Goal: Information Seeking & Learning: Learn about a topic

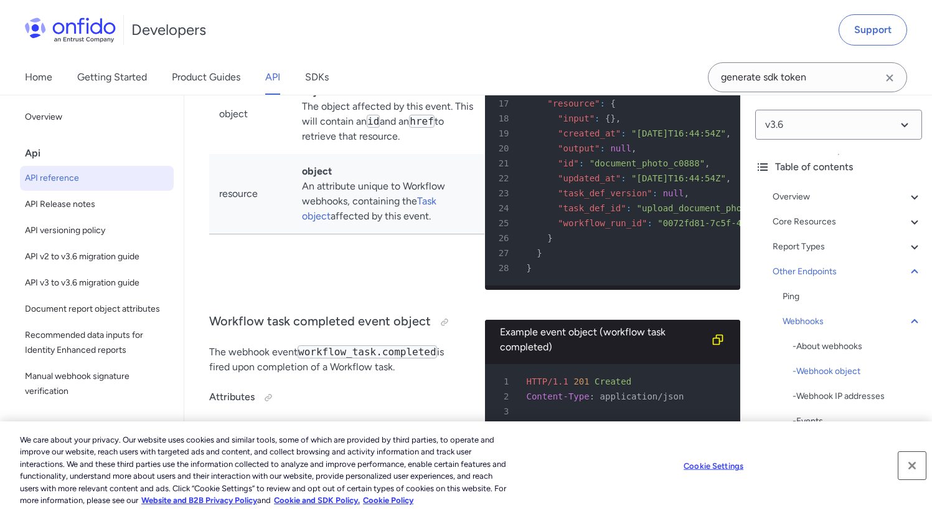
click at [909, 470] on button "Close" at bounding box center [912, 464] width 27 height 27
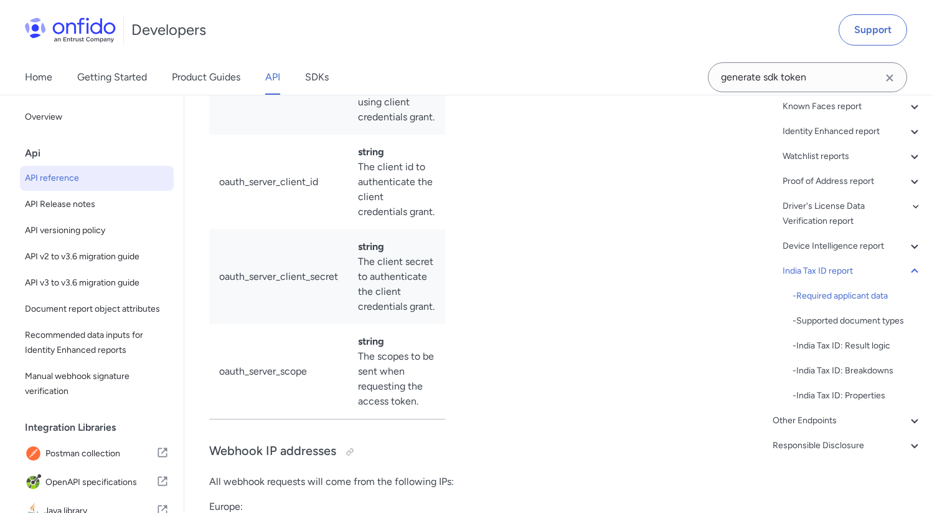
scroll to position [245, 0]
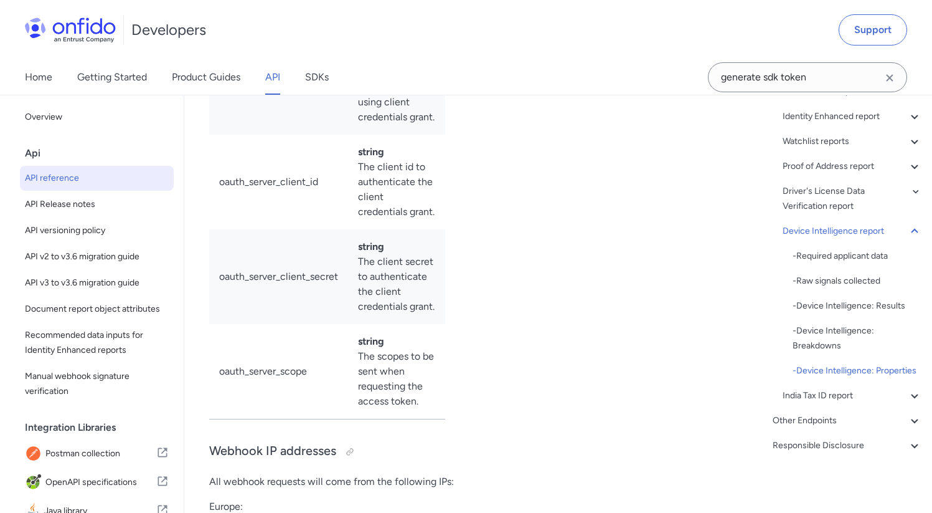
click at [826, 413] on div "Other Endpoints" at bounding box center [847, 420] width 149 height 15
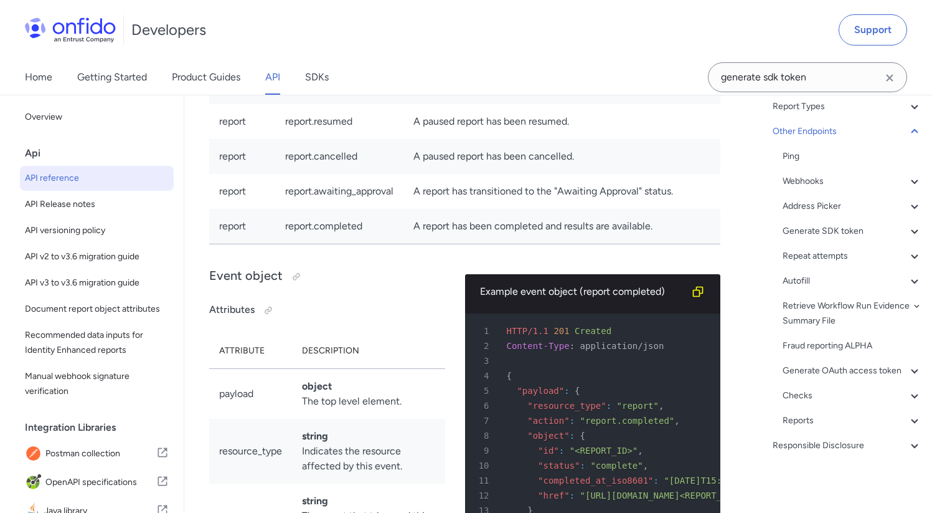
scroll to position [155, 0]
click at [813, 174] on div "Webhooks" at bounding box center [852, 181] width 139 height 15
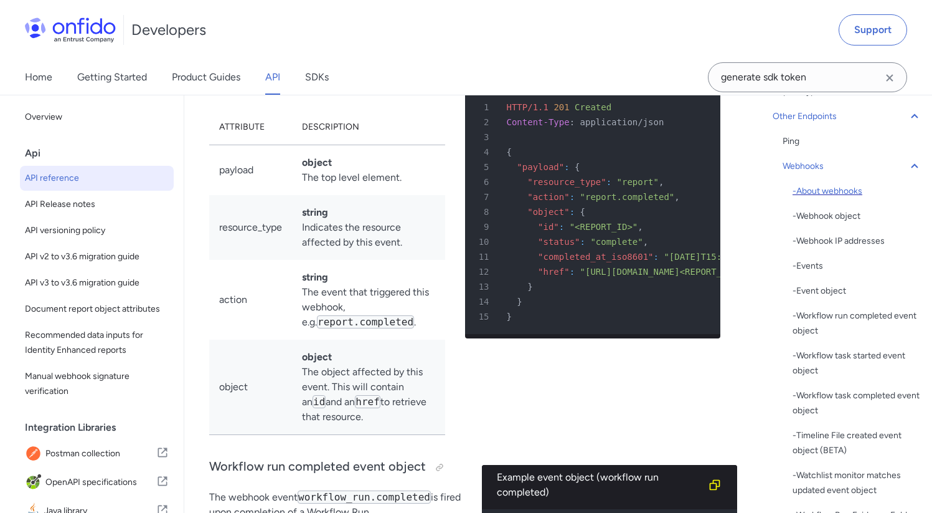
click at [839, 194] on div "- About webhooks" at bounding box center [858, 191] width 130 height 15
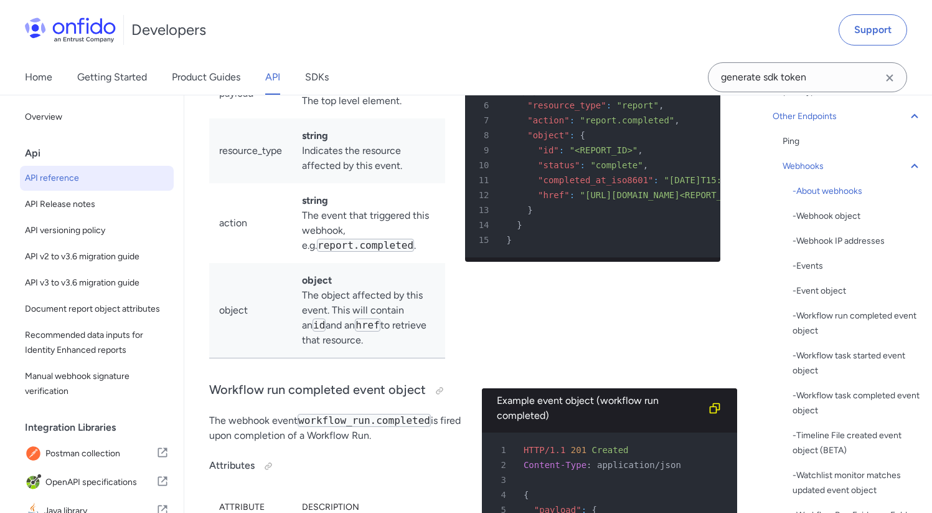
scroll to position [112096, 0]
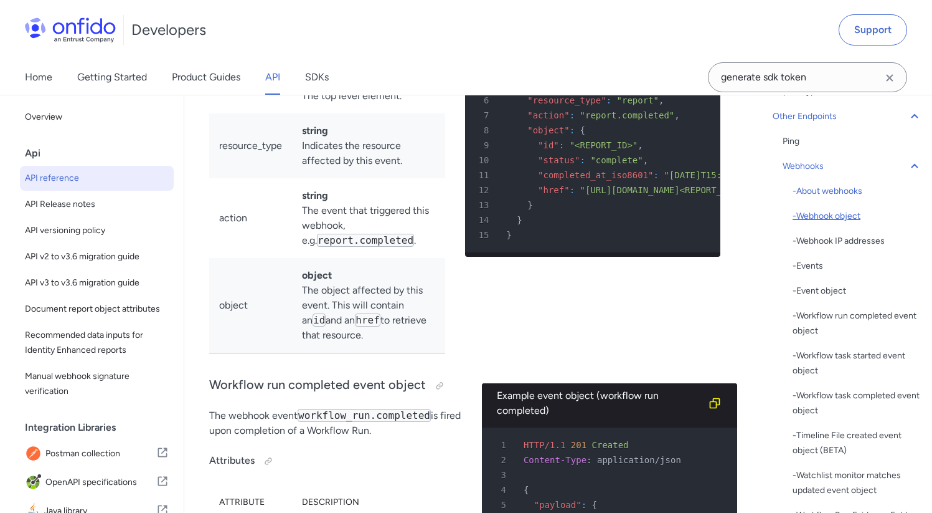
click at [814, 218] on div "- Webhook object" at bounding box center [858, 216] width 130 height 15
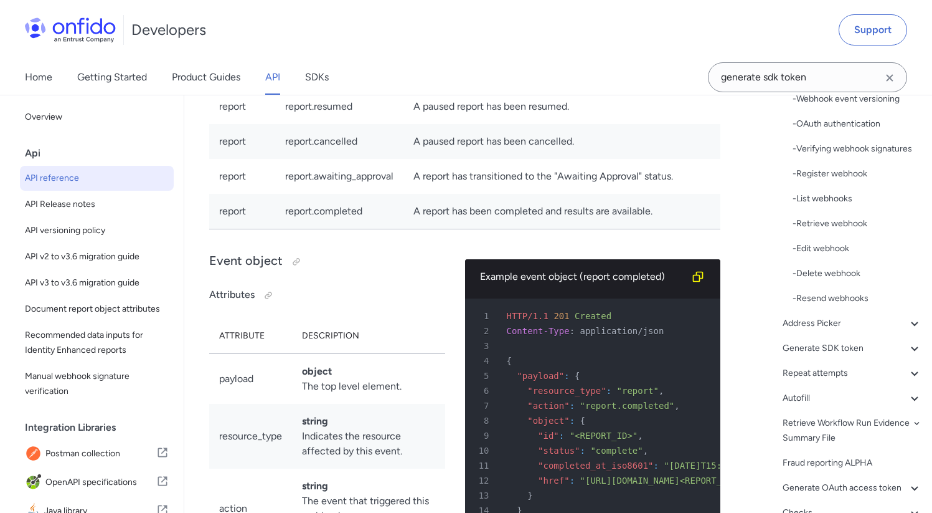
scroll to position [155, 0]
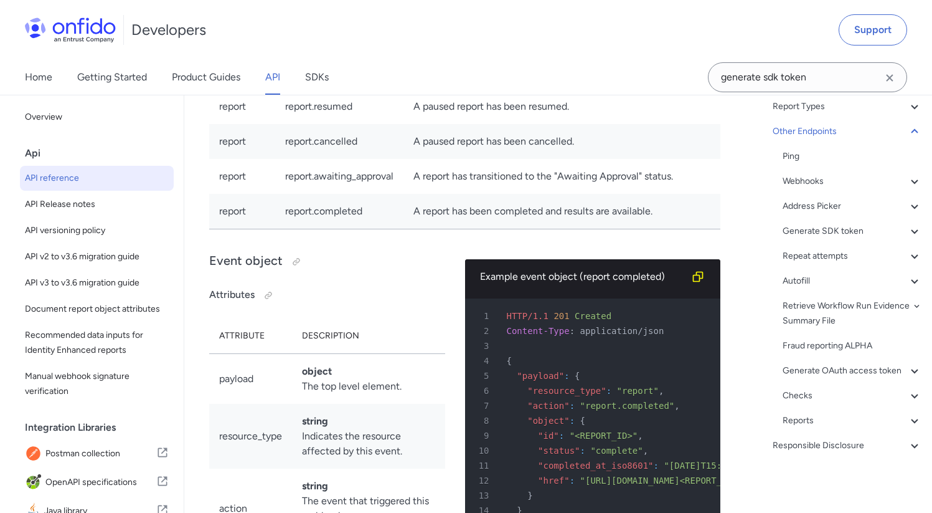
select select "bash"
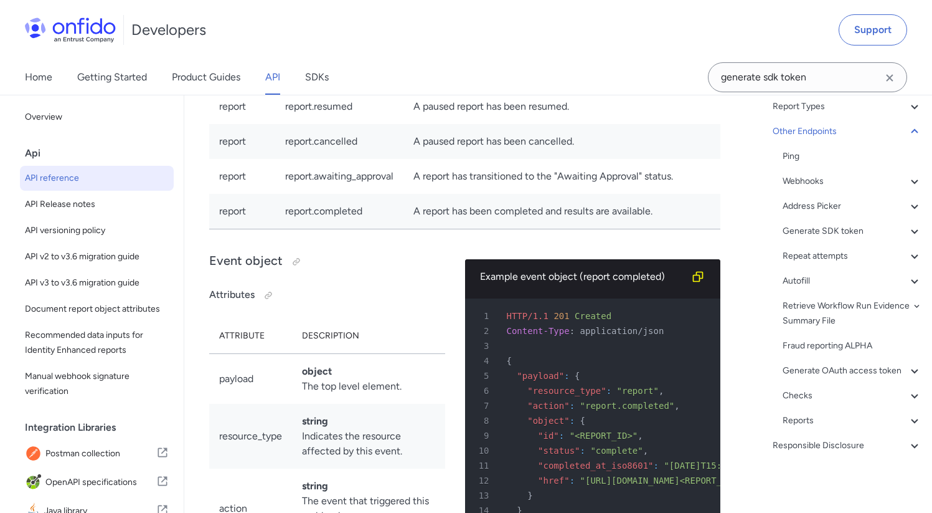
select select "bash"
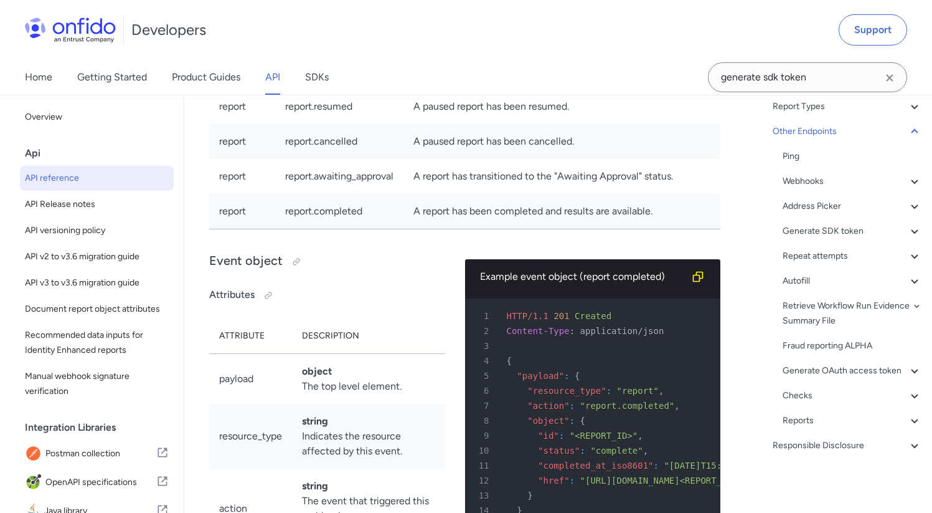
select select "bash"
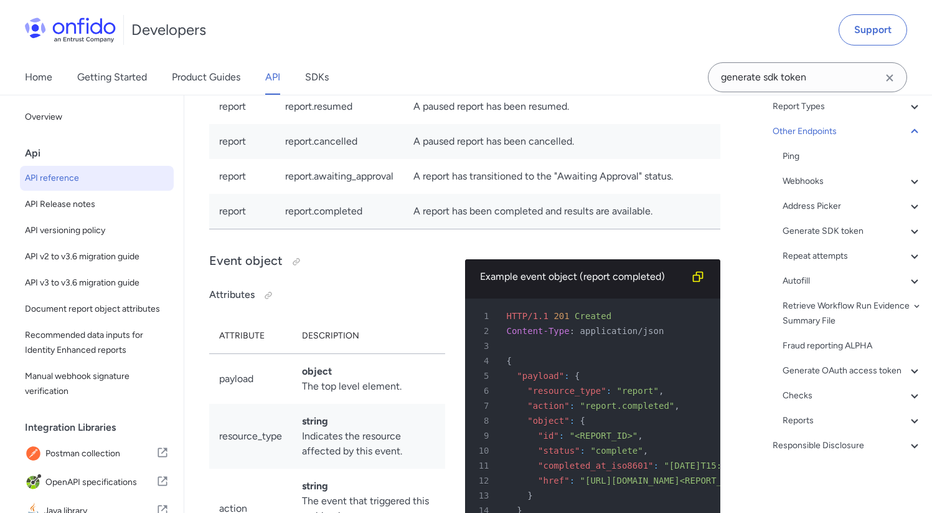
select select "bash"
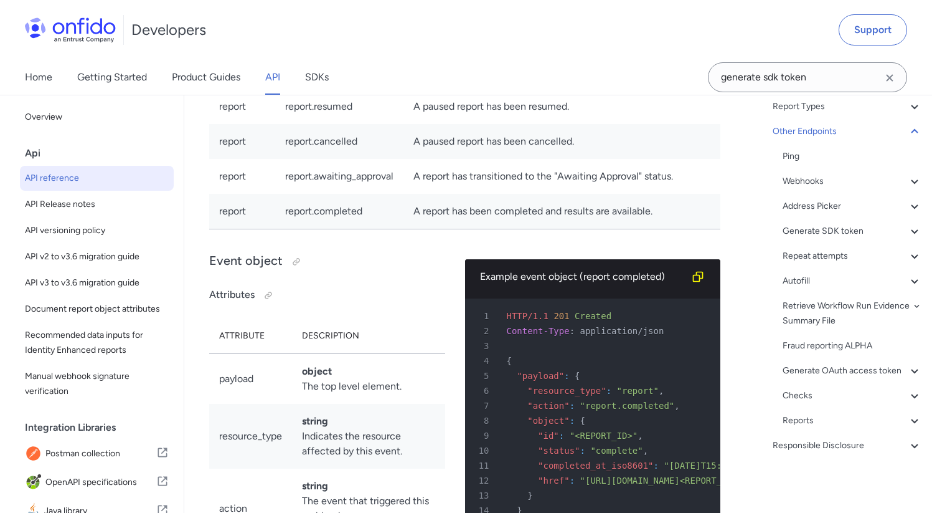
select select "bash"
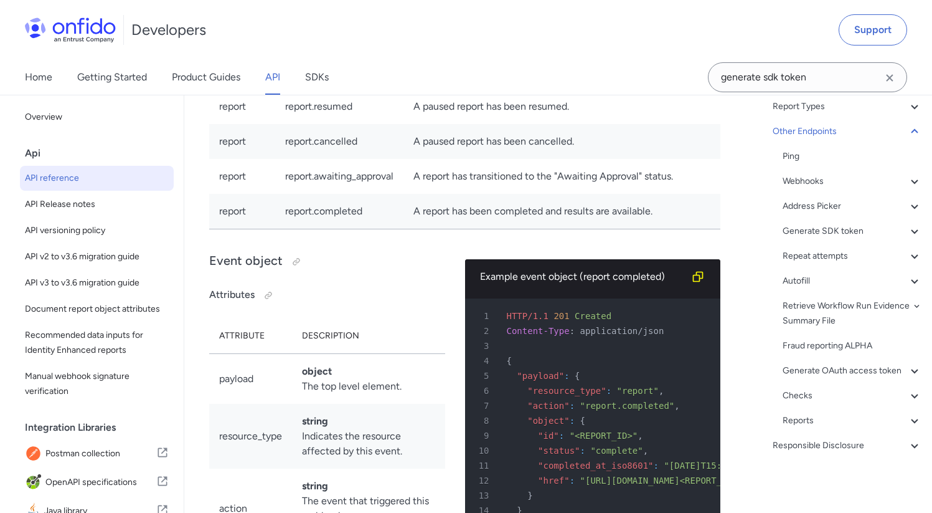
select select "bash"
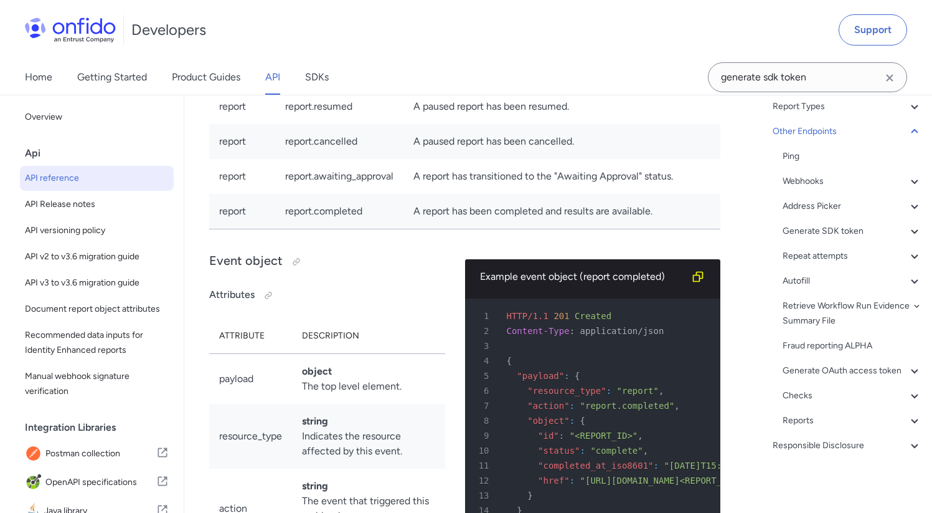
select select "bash"
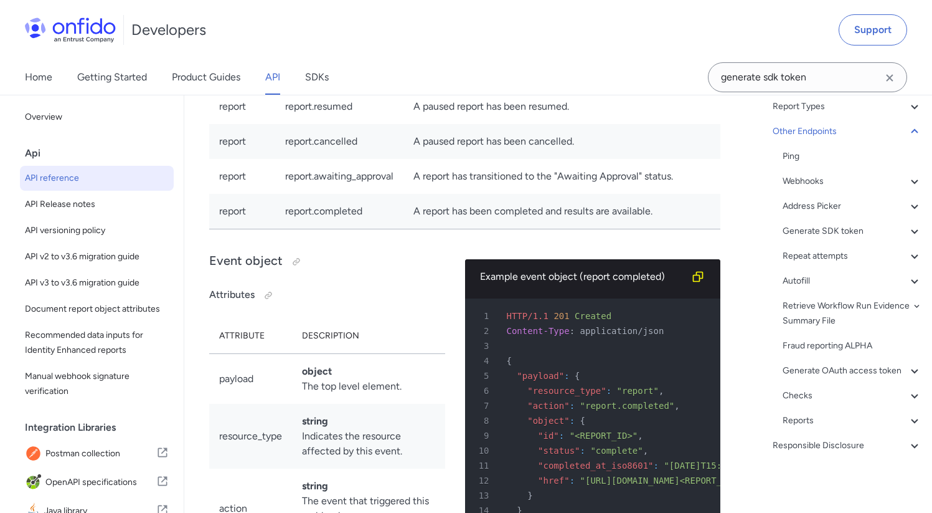
select select "bash"
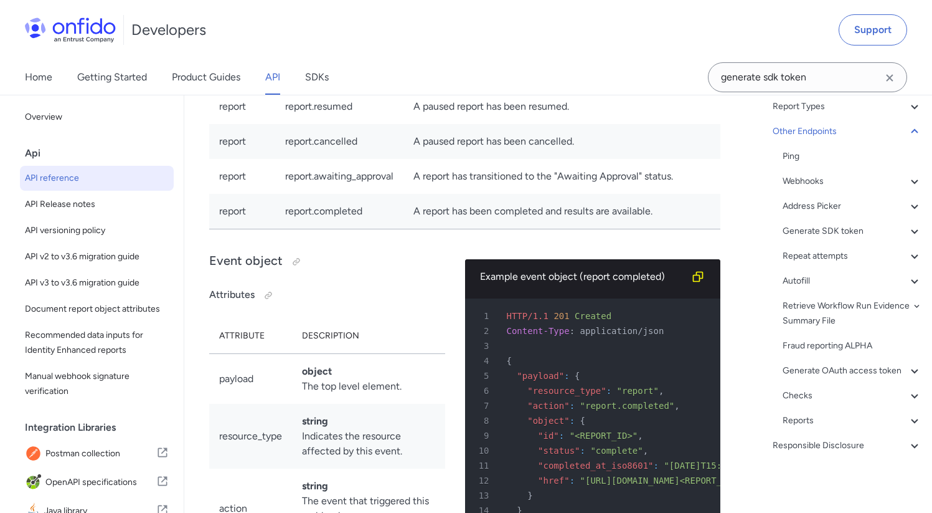
select select "bash"
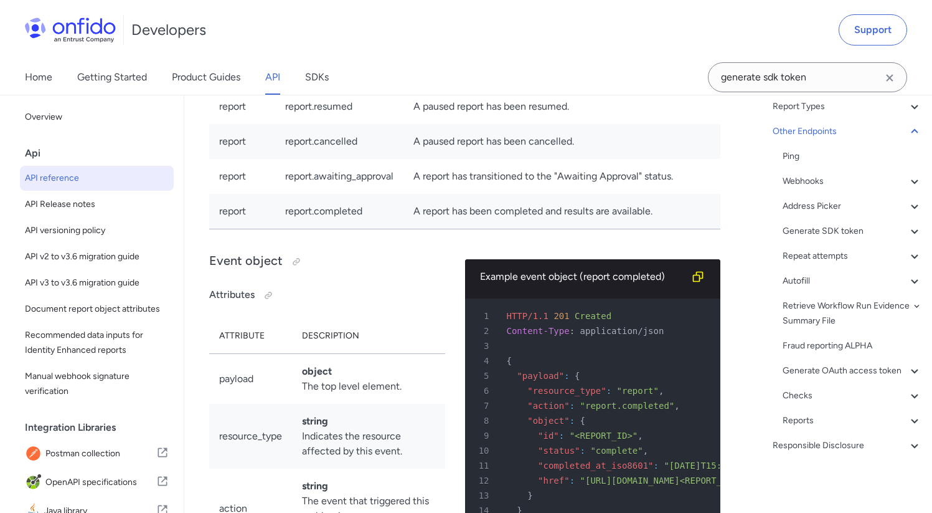
select select "bash"
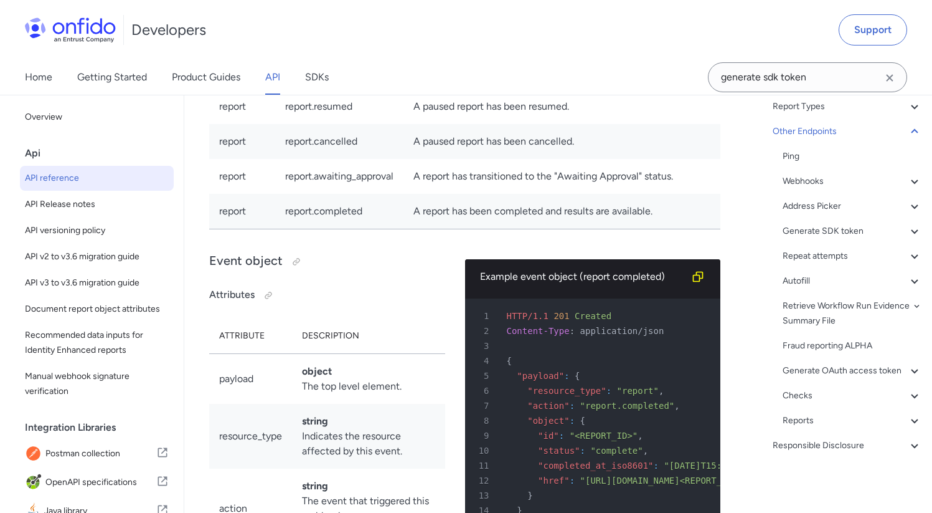
select select "bash"
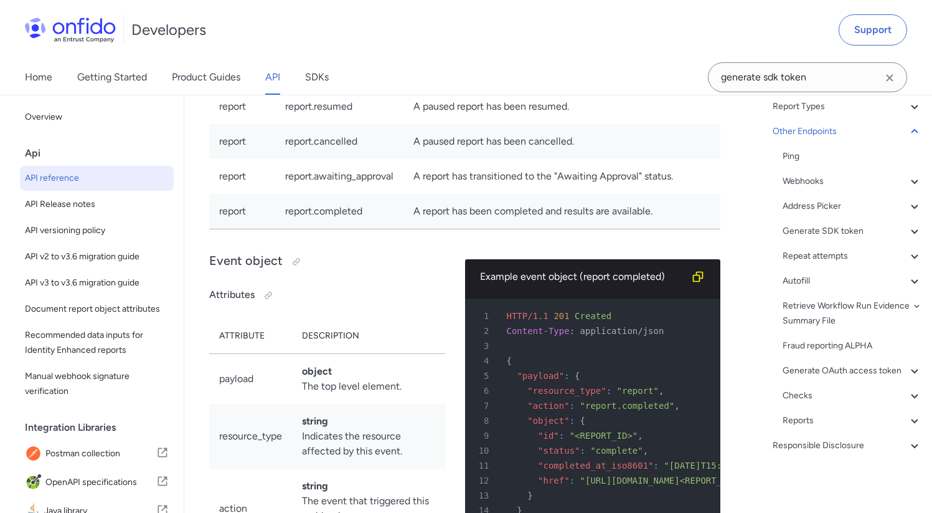
select select "bash"
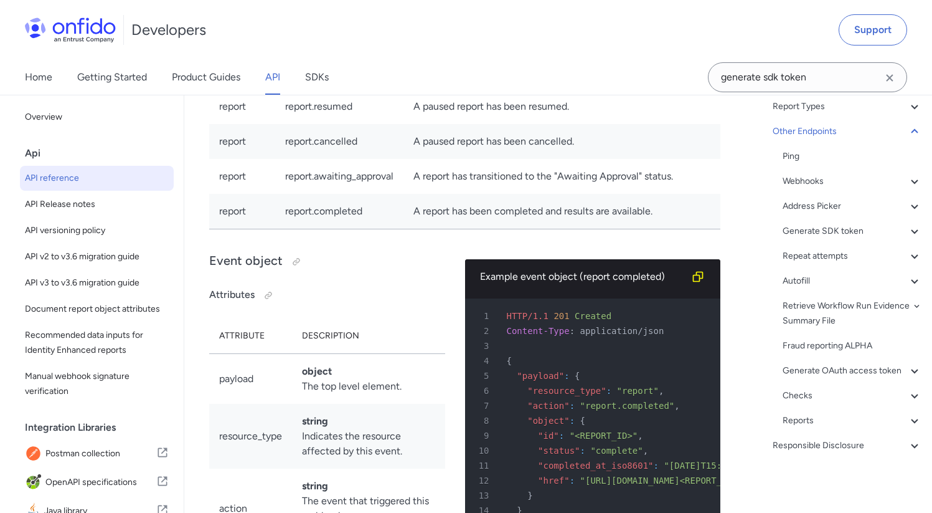
select select "bash"
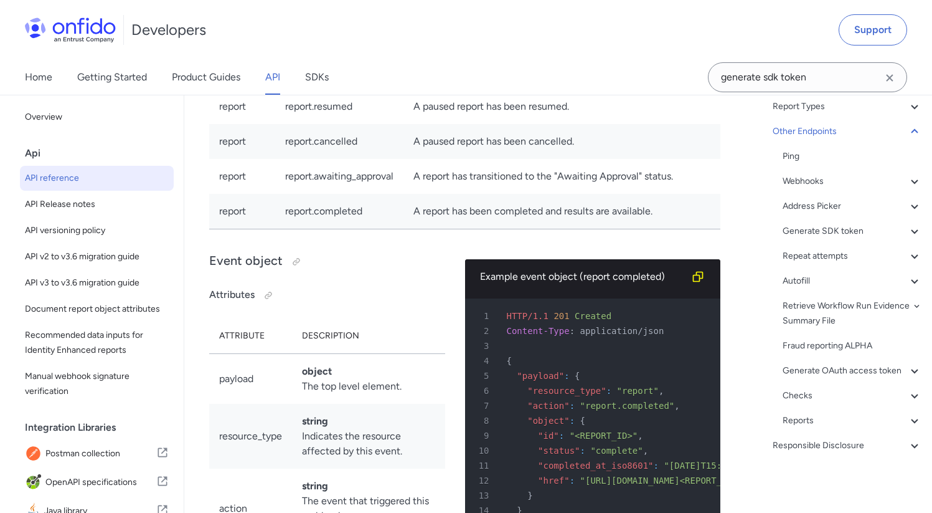
select select "bash"
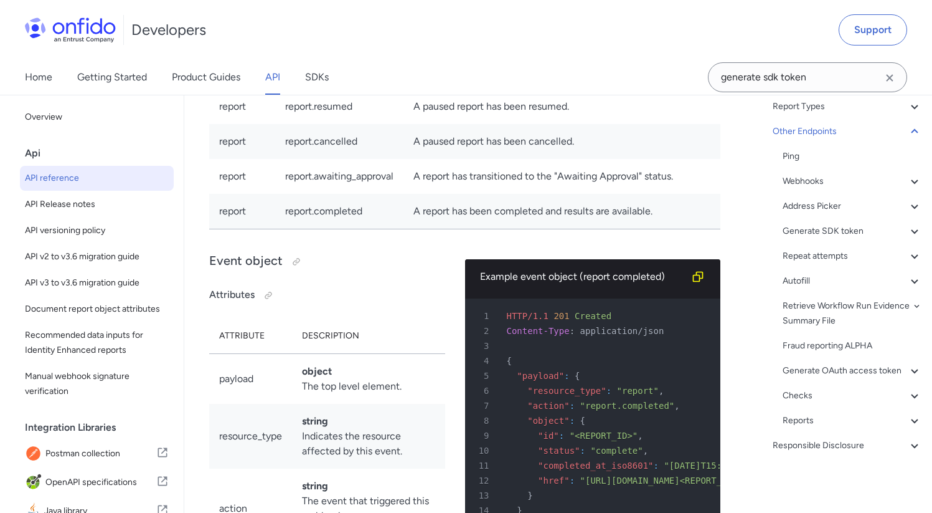
select select "bash"
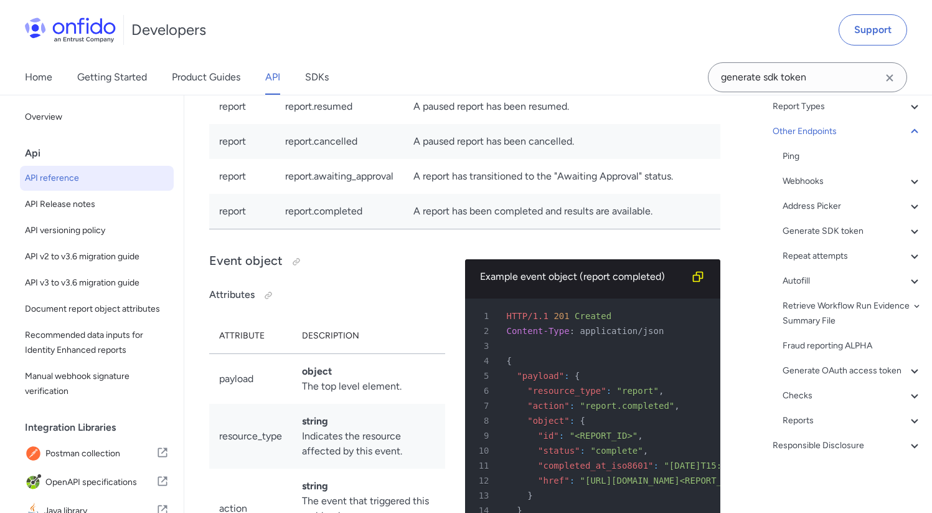
select select "bash"
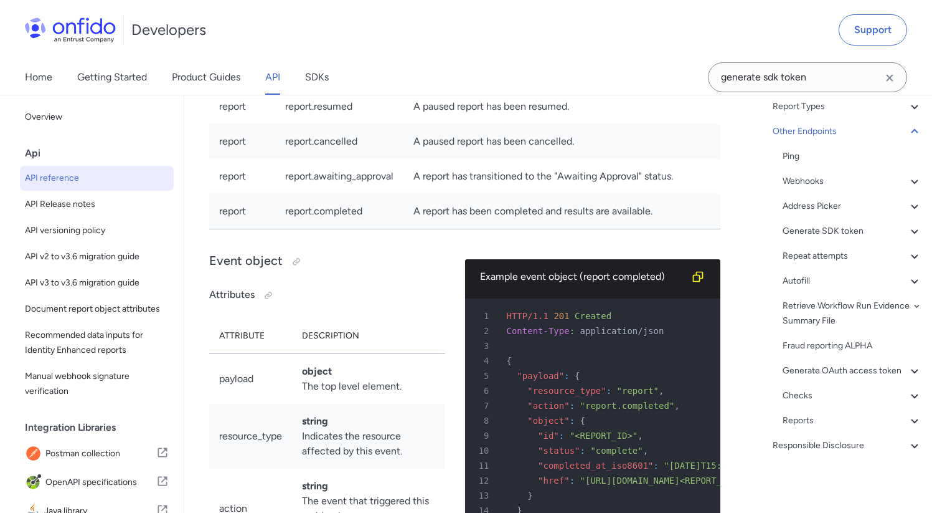
select select "bash"
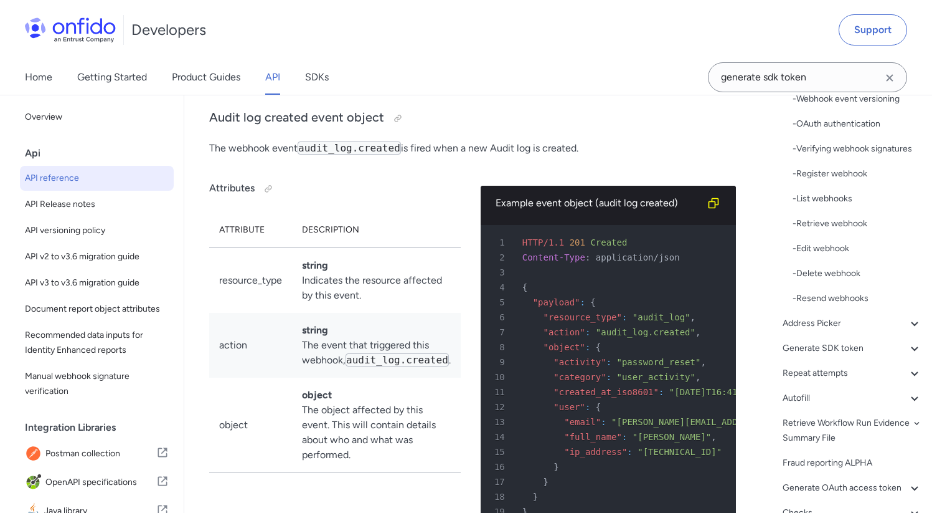
scroll to position [115304, 0]
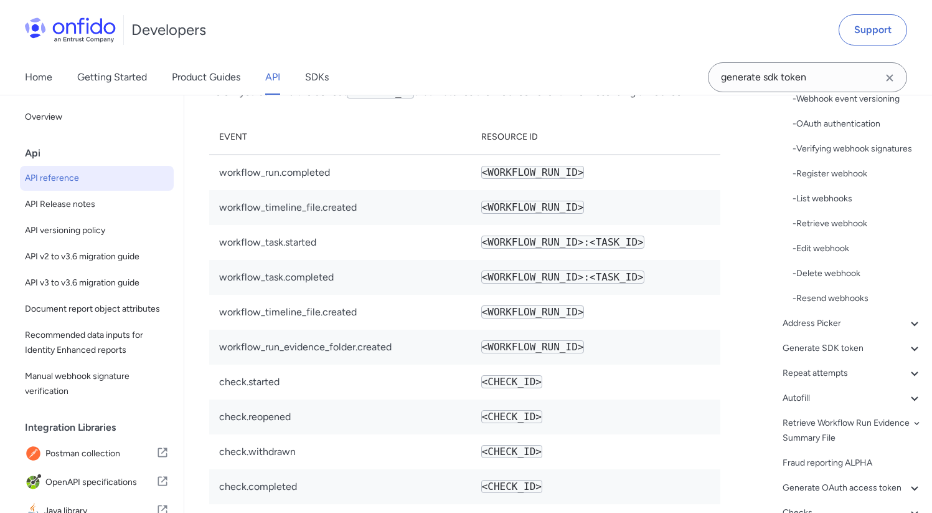
scroll to position [118623, 0]
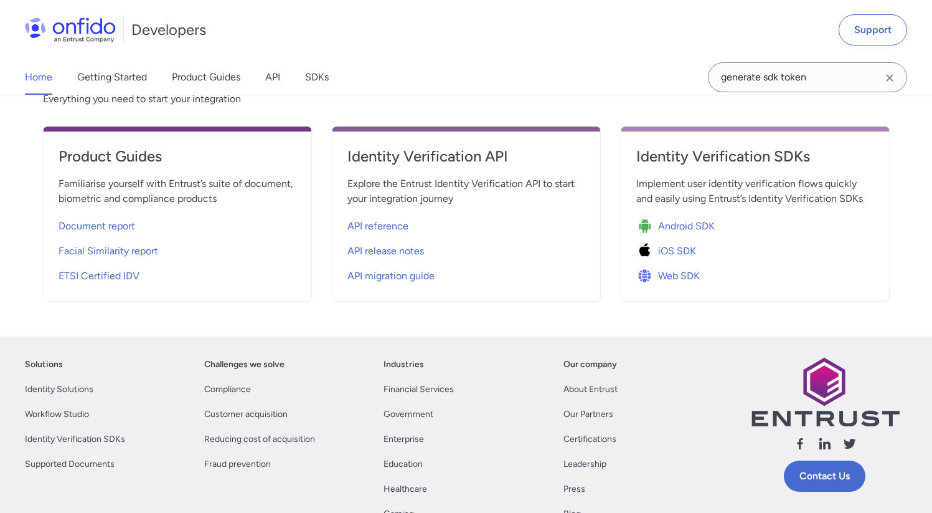
scroll to position [422, 0]
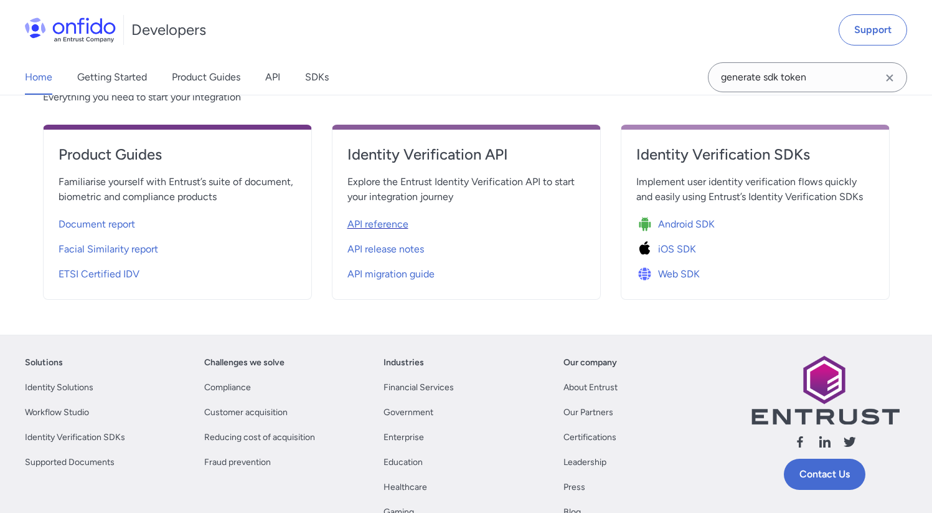
click at [353, 227] on span "API reference" at bounding box center [377, 224] width 61 height 15
select select "http"
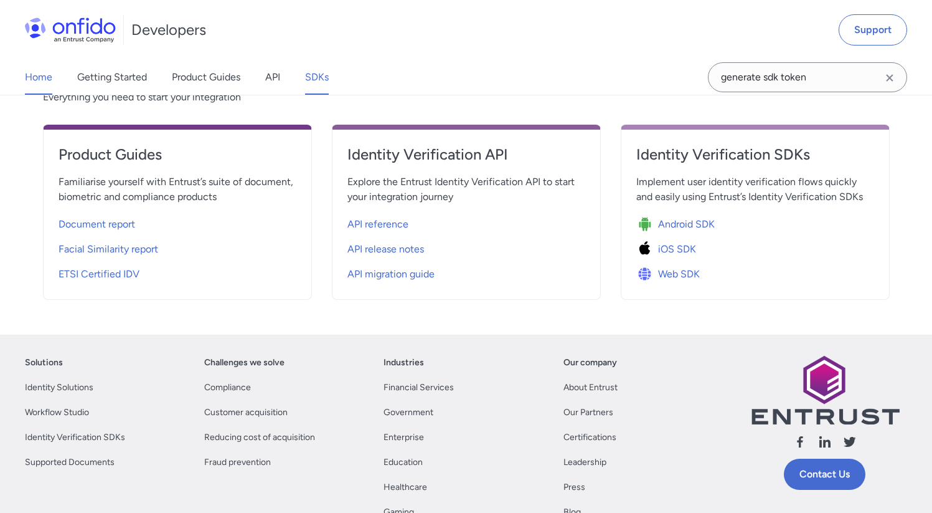
select select "http"
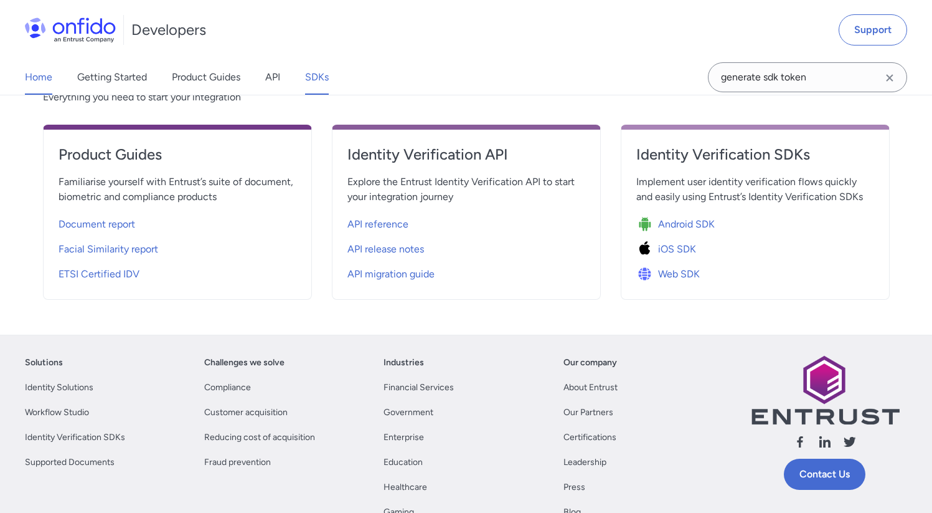
select select "http"
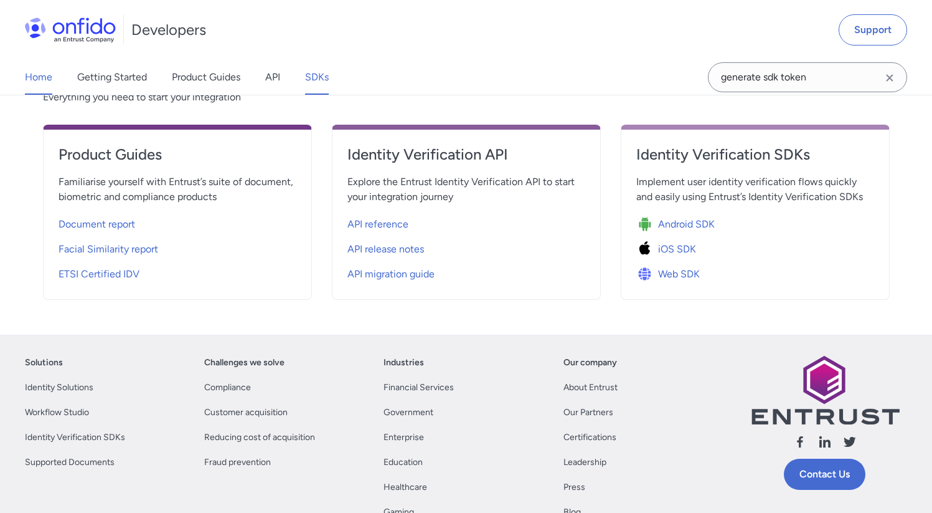
select select "http"
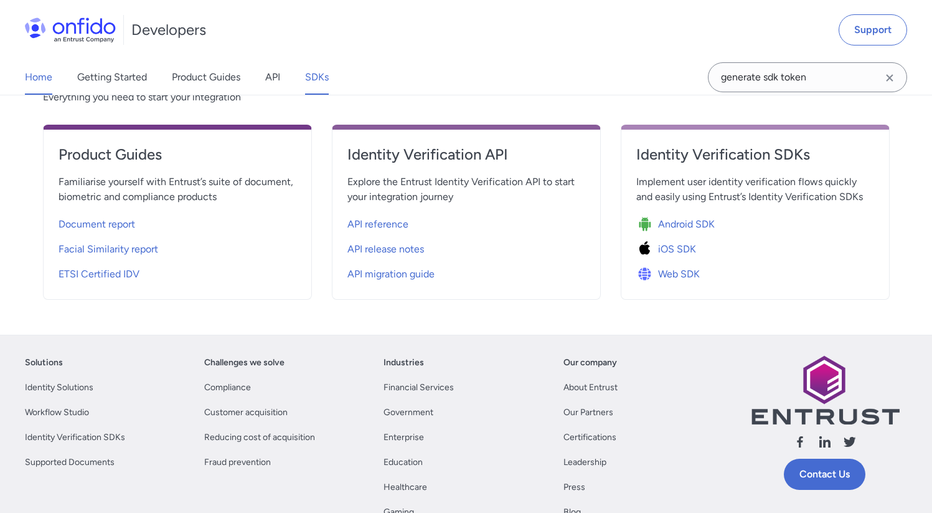
select select "http"
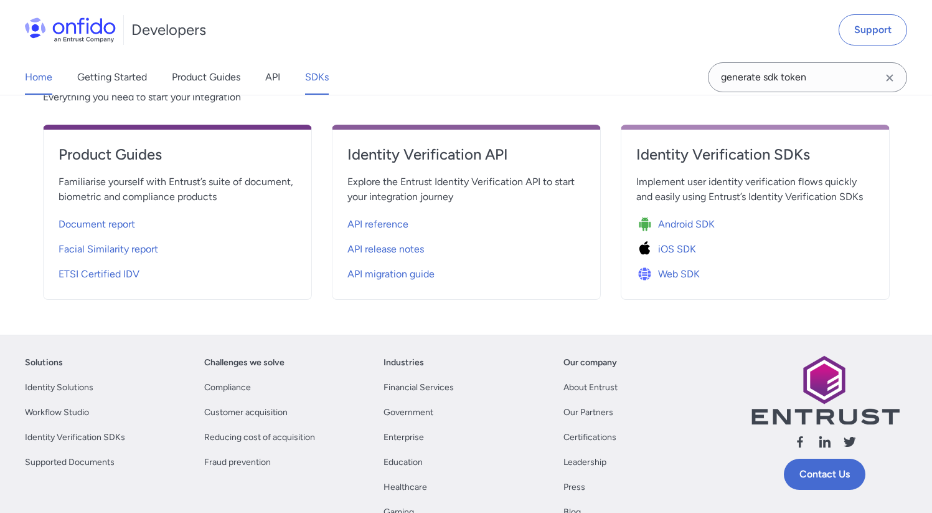
select select "http"
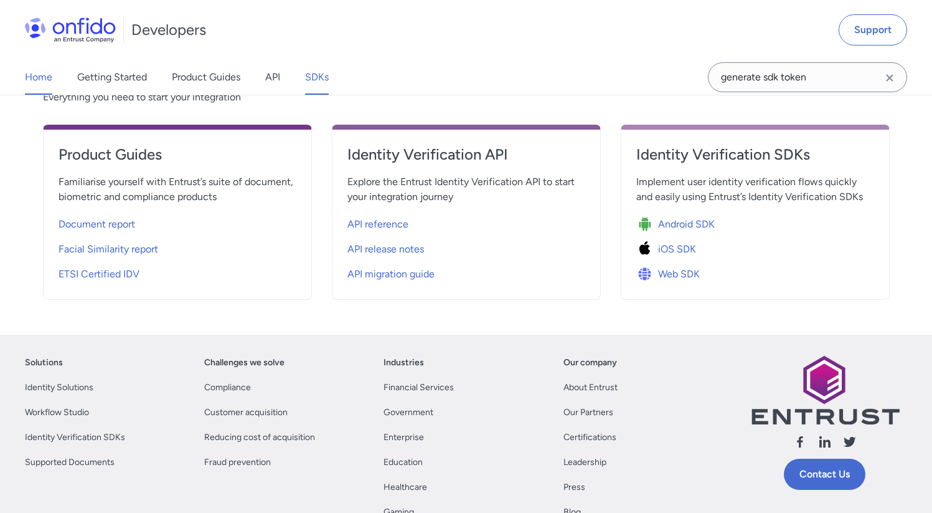
select select "http"
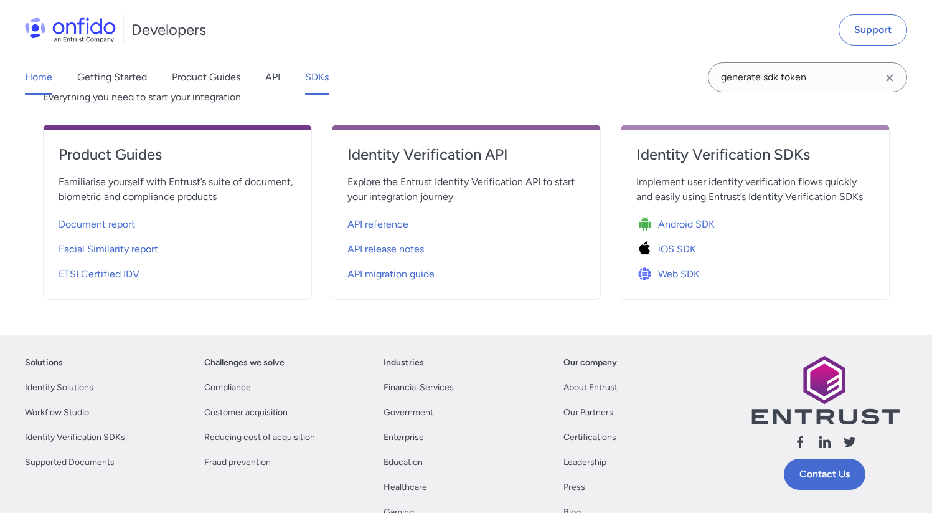
select select "http"
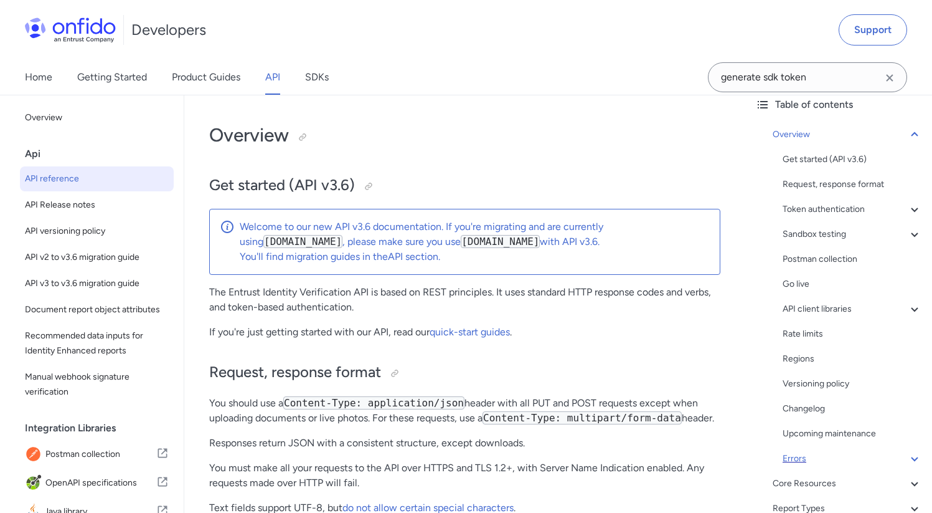
scroll to position [175, 0]
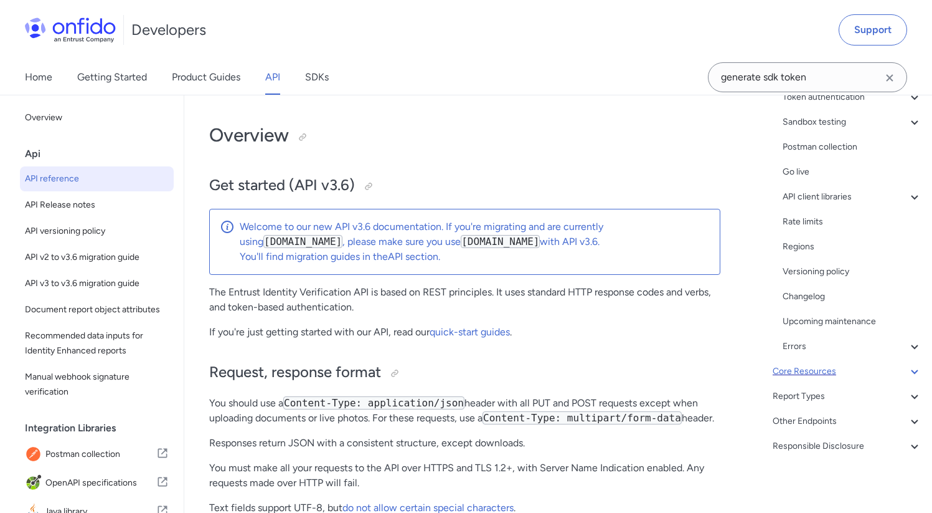
click at [871, 372] on div "Core Resources" at bounding box center [847, 371] width 149 height 15
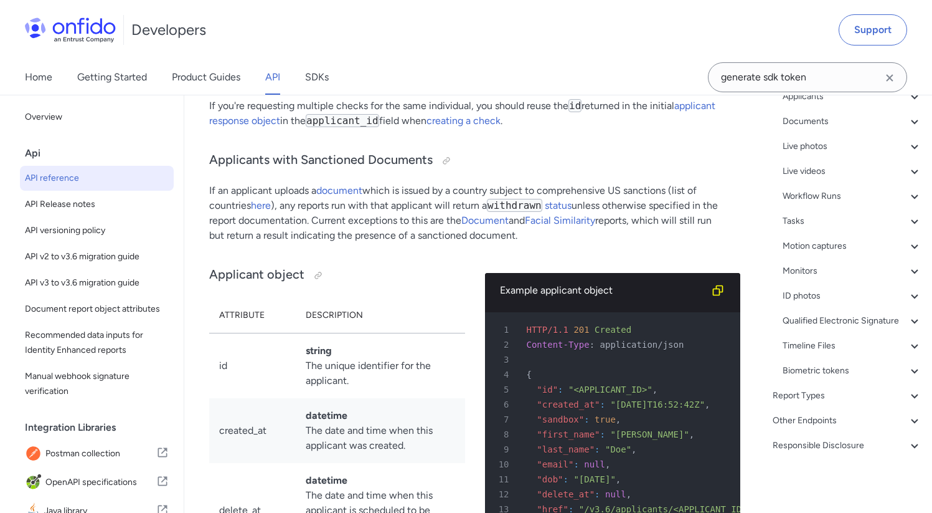
scroll to position [165, 0]
click at [851, 189] on div "Workflow Runs" at bounding box center [852, 196] width 139 height 15
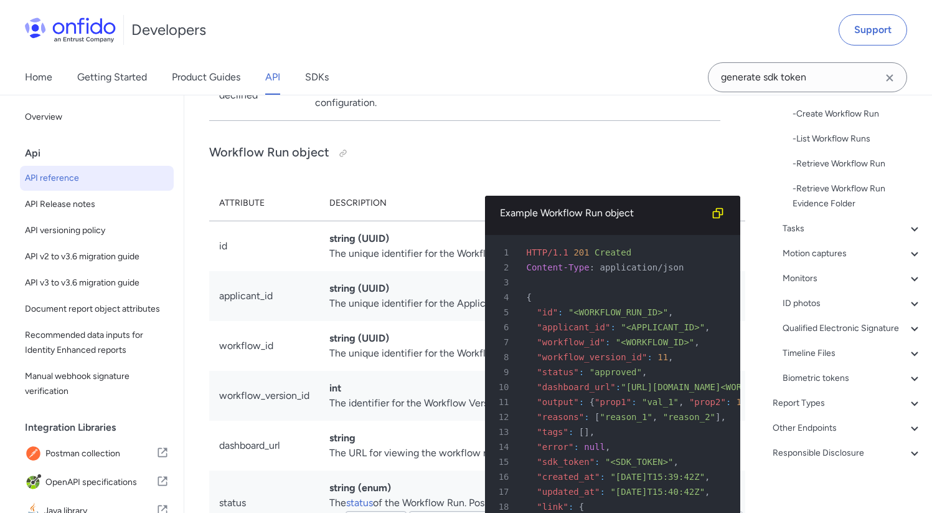
scroll to position [305, 0]
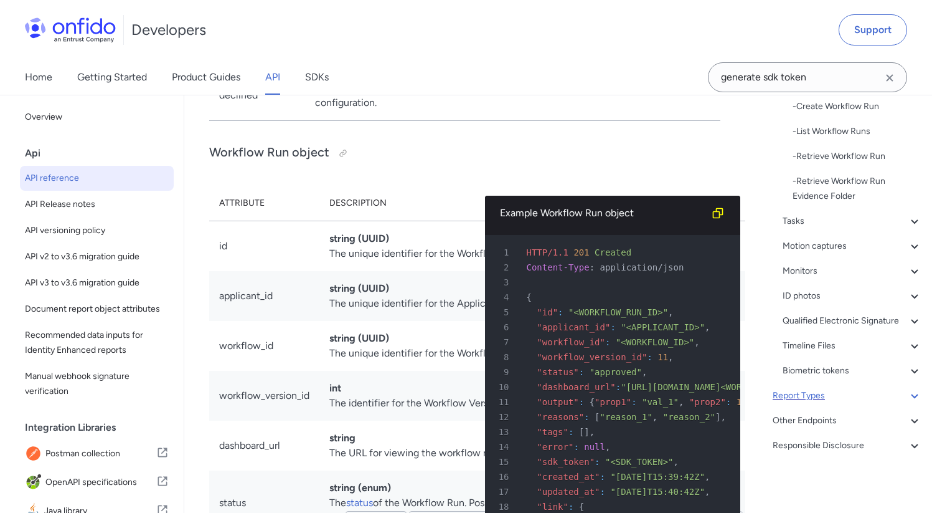
click at [858, 394] on div "Report Types" at bounding box center [847, 395] width 149 height 15
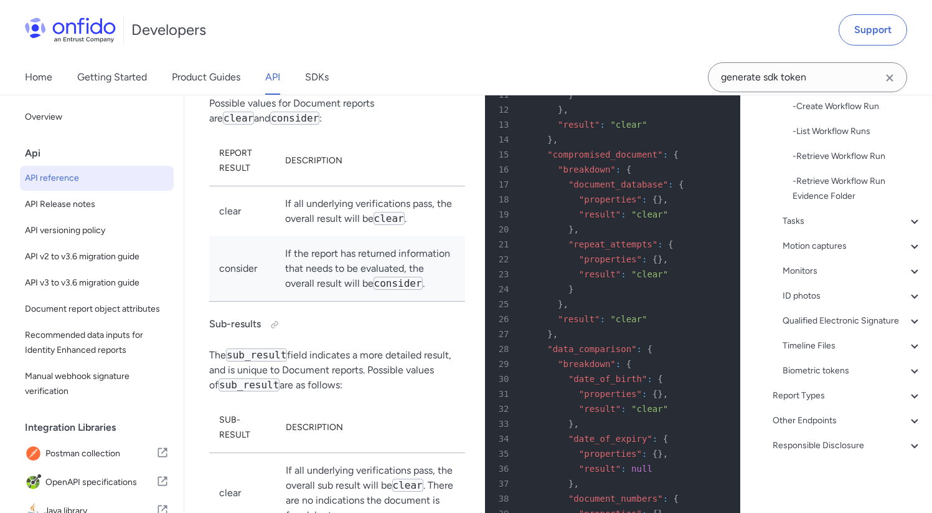
scroll to position [90, 0]
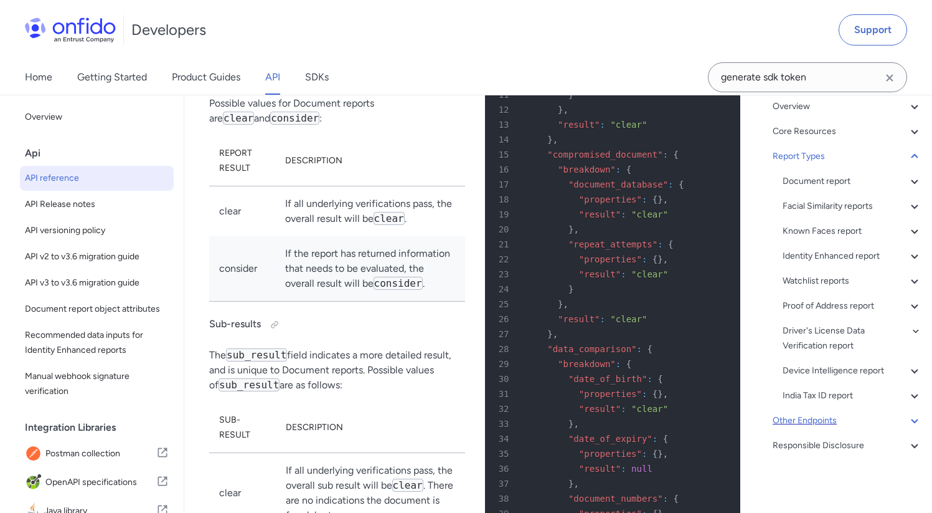
click at [880, 427] on div "Other Endpoints" at bounding box center [847, 420] width 149 height 15
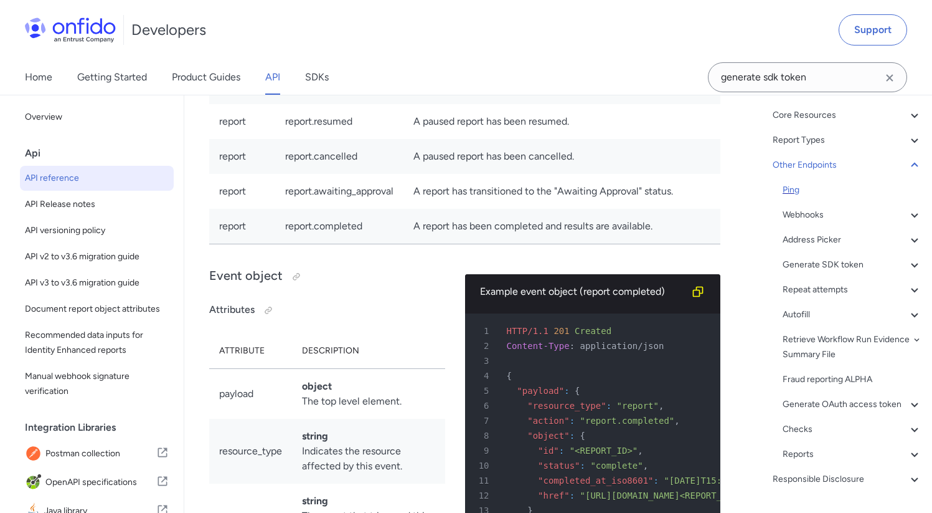
scroll to position [105, 0]
click at [839, 222] on div "Webhooks" at bounding box center [852, 216] width 139 height 15
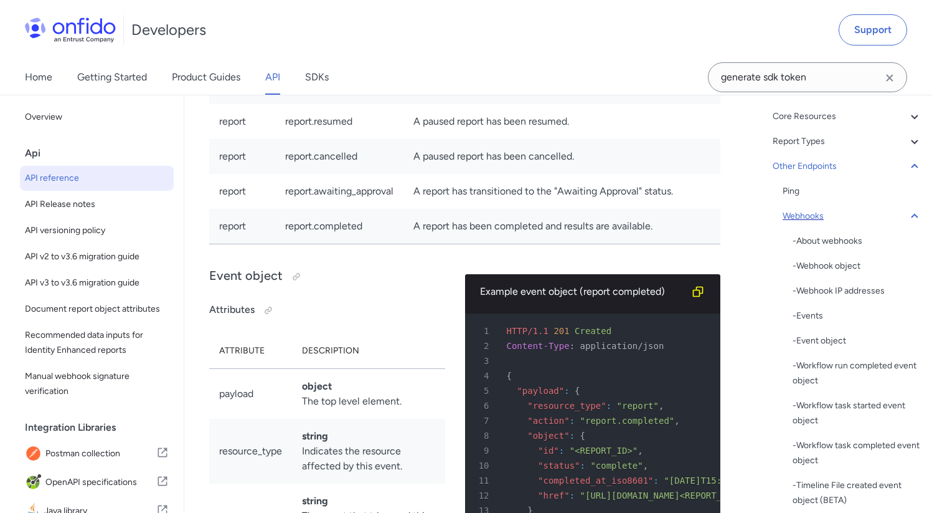
scroll to position [112015, 0]
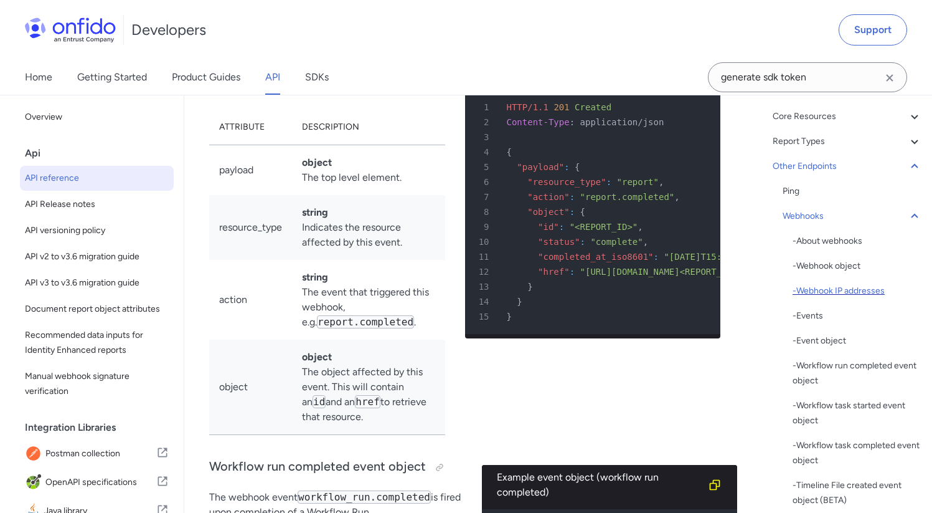
click at [852, 286] on div "- Webhook IP addresses" at bounding box center [858, 290] width 130 height 15
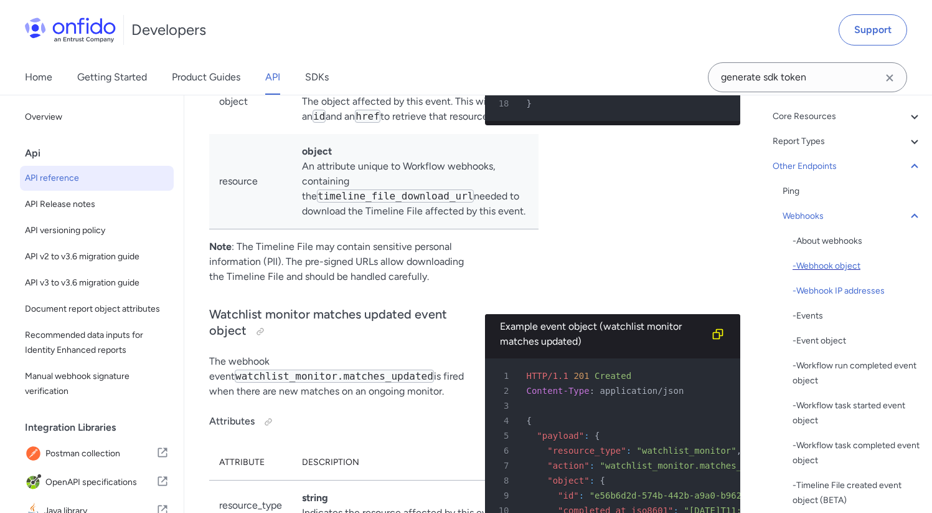
click at [827, 266] on div "- Webhook object" at bounding box center [858, 265] width 130 height 15
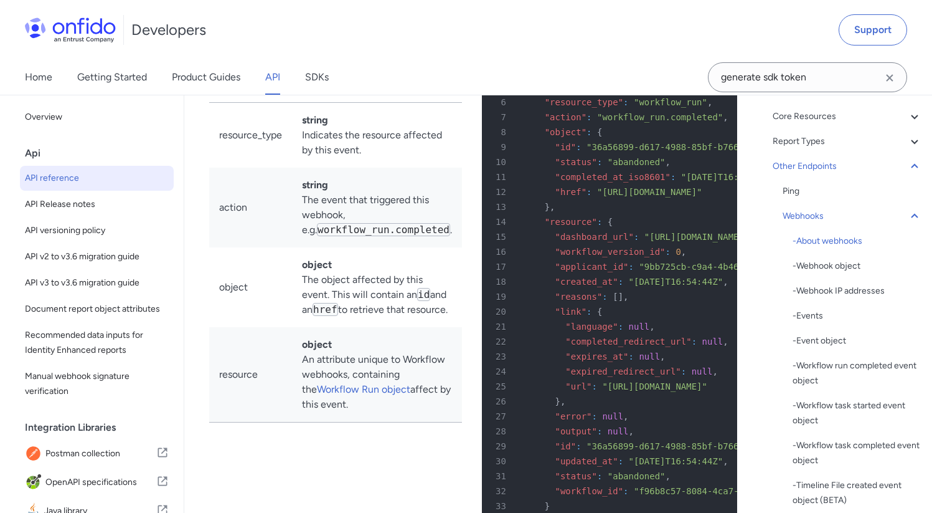
scroll to position [112517, 0]
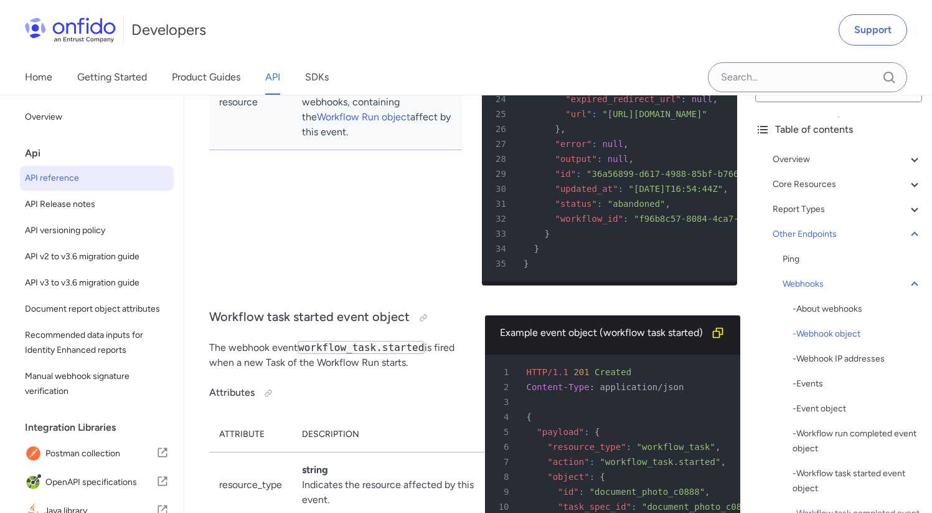
scroll to position [30, 0]
